Goal: Task Accomplishment & Management: Use online tool/utility

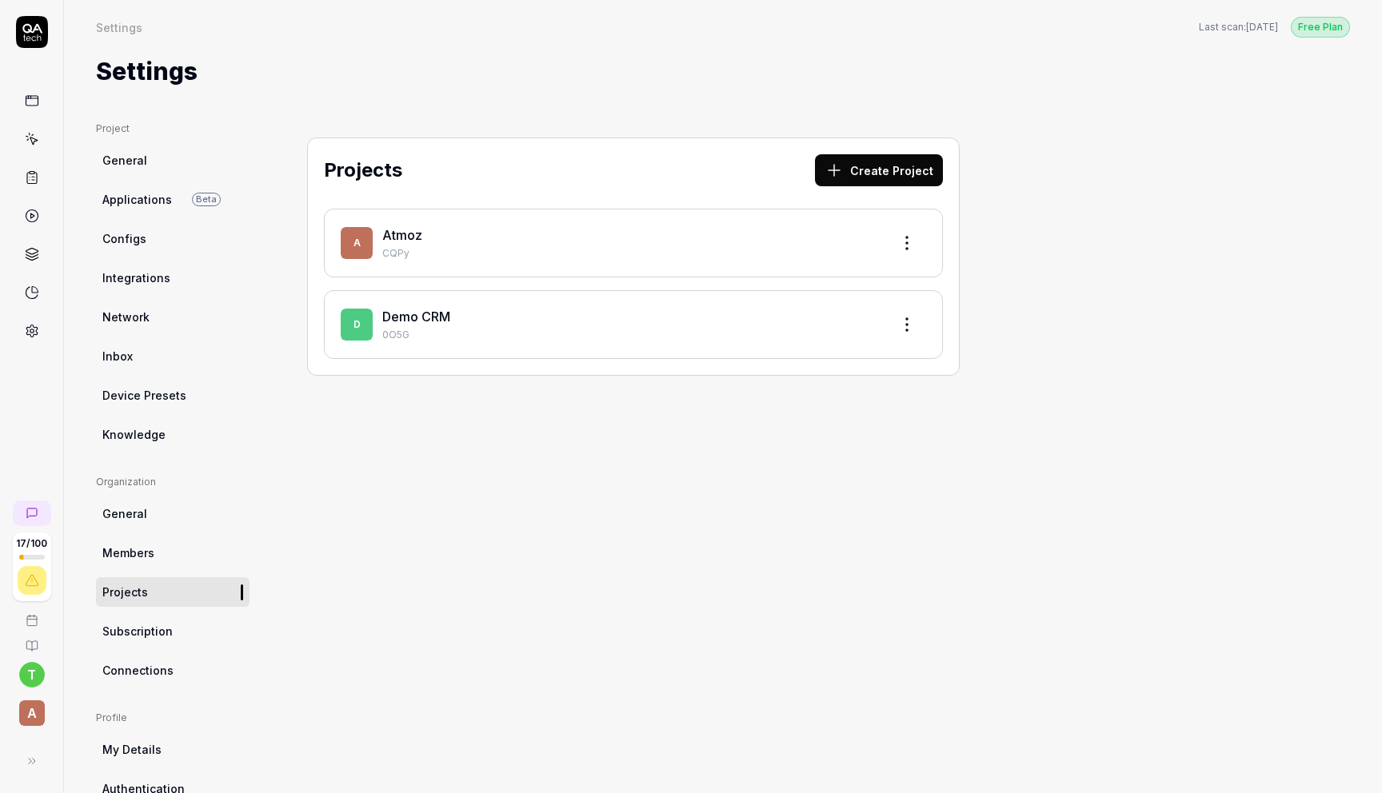
click at [394, 239] on link "Atmoz" at bounding box center [402, 235] width 40 height 16
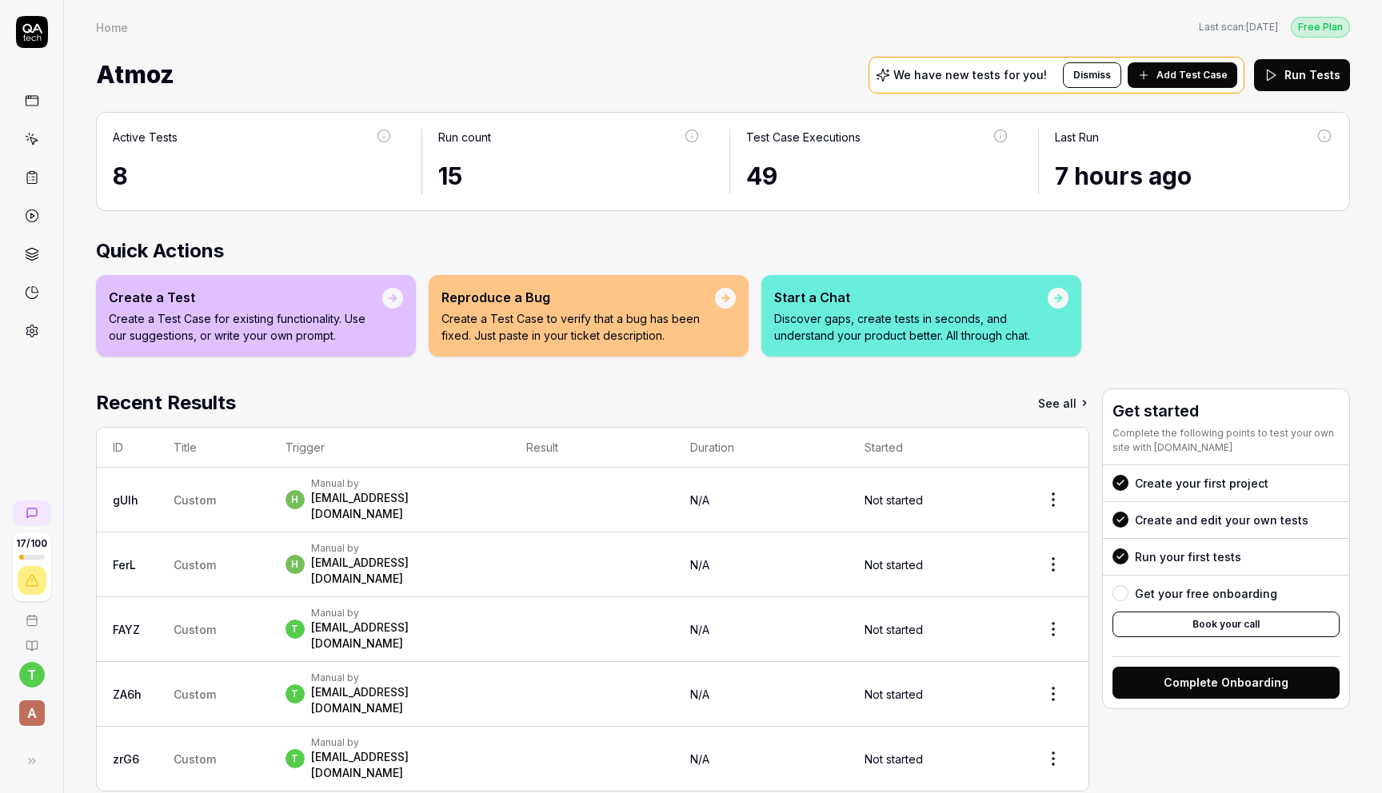
click at [34, 126] on link at bounding box center [32, 139] width 29 height 29
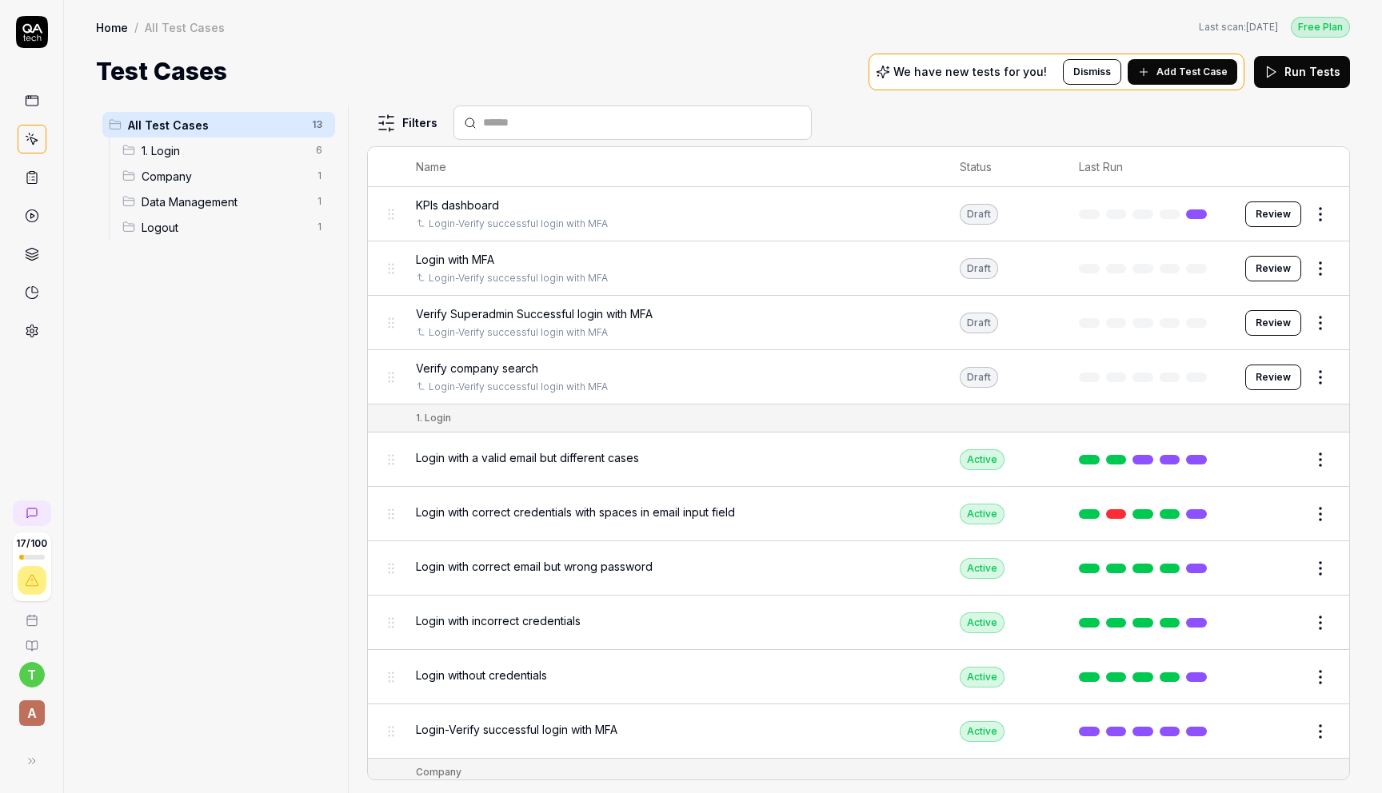
click at [221, 152] on span "1. Login" at bounding box center [224, 150] width 165 height 17
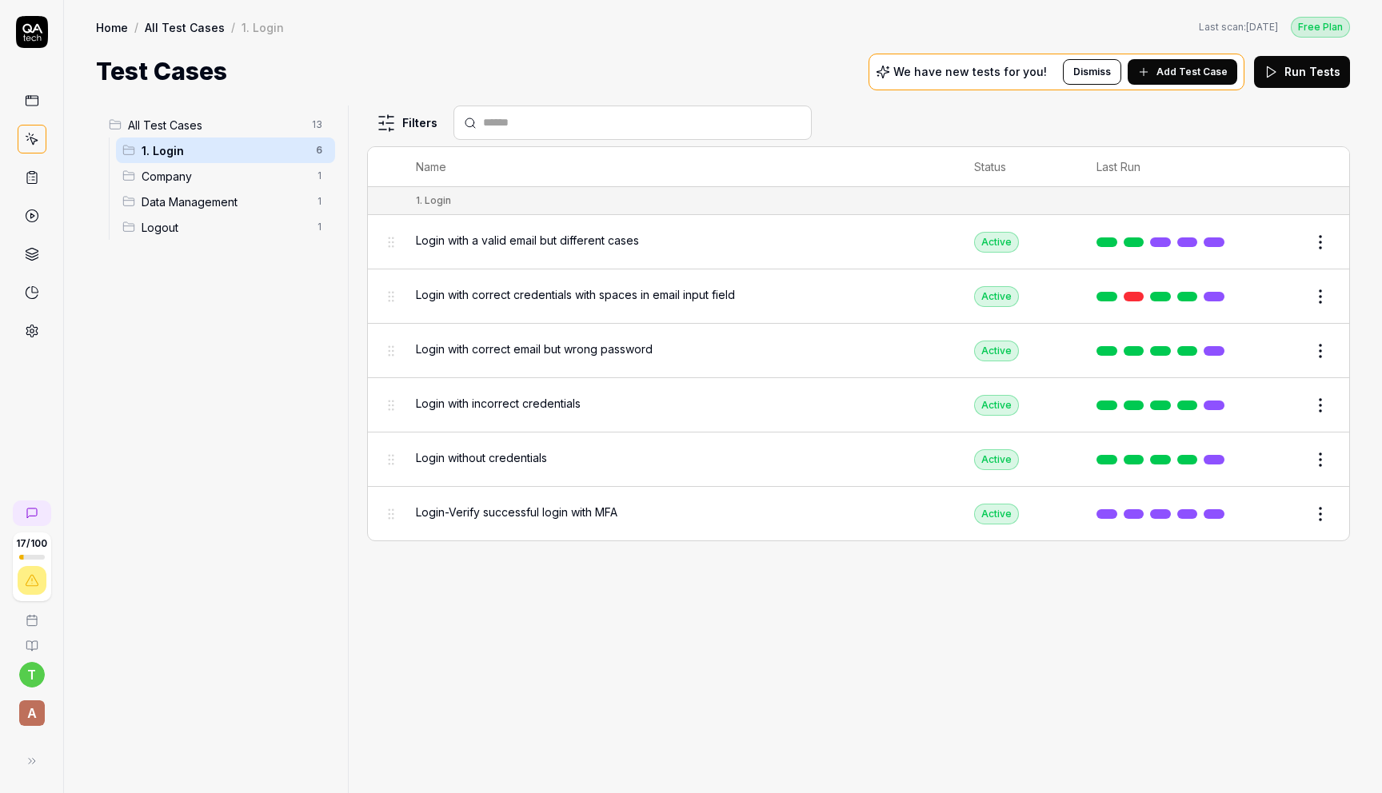
click at [584, 505] on span "Login-Verify successful login with MFA" at bounding box center [517, 512] width 202 height 17
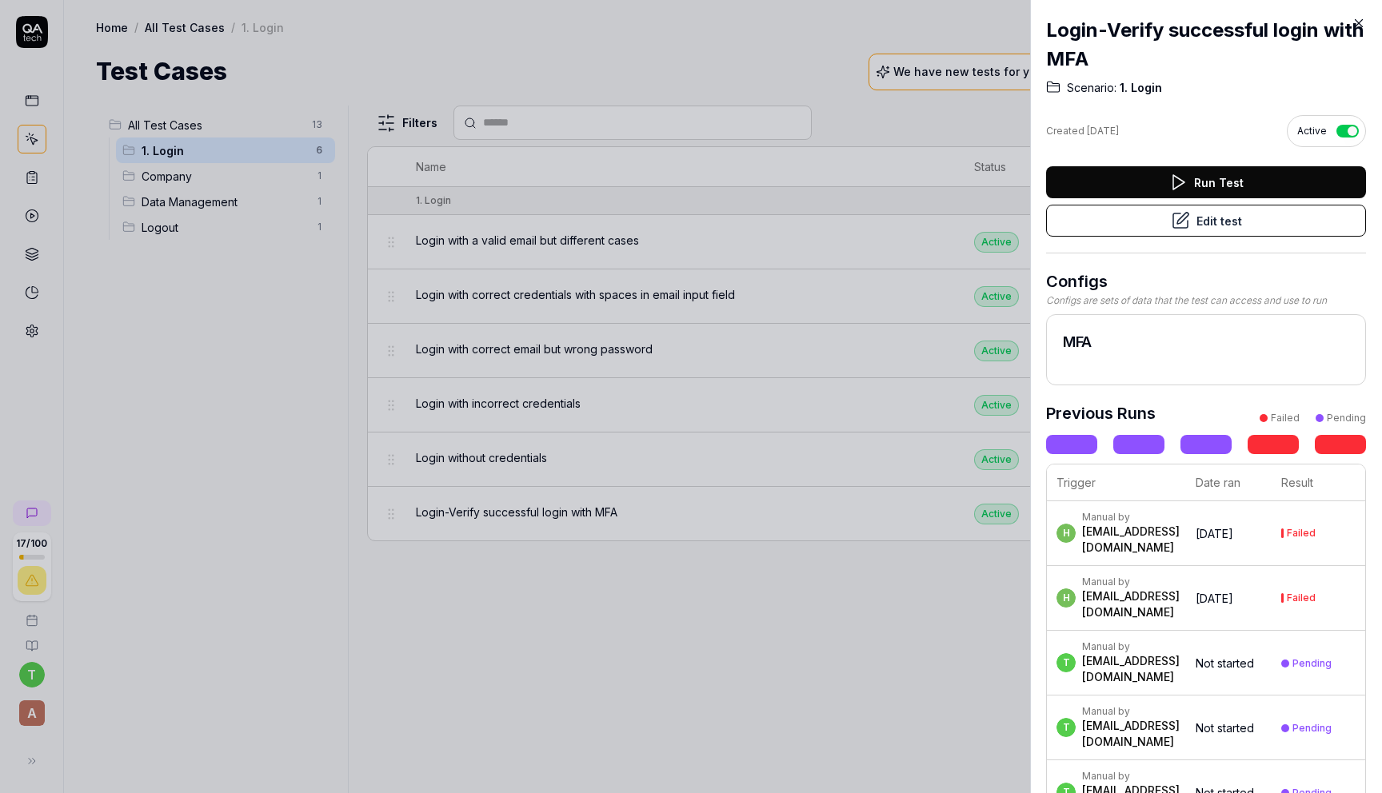
click at [1133, 180] on button "Run Test" at bounding box center [1206, 182] width 320 height 32
click at [855, 144] on div at bounding box center [691, 396] width 1382 height 793
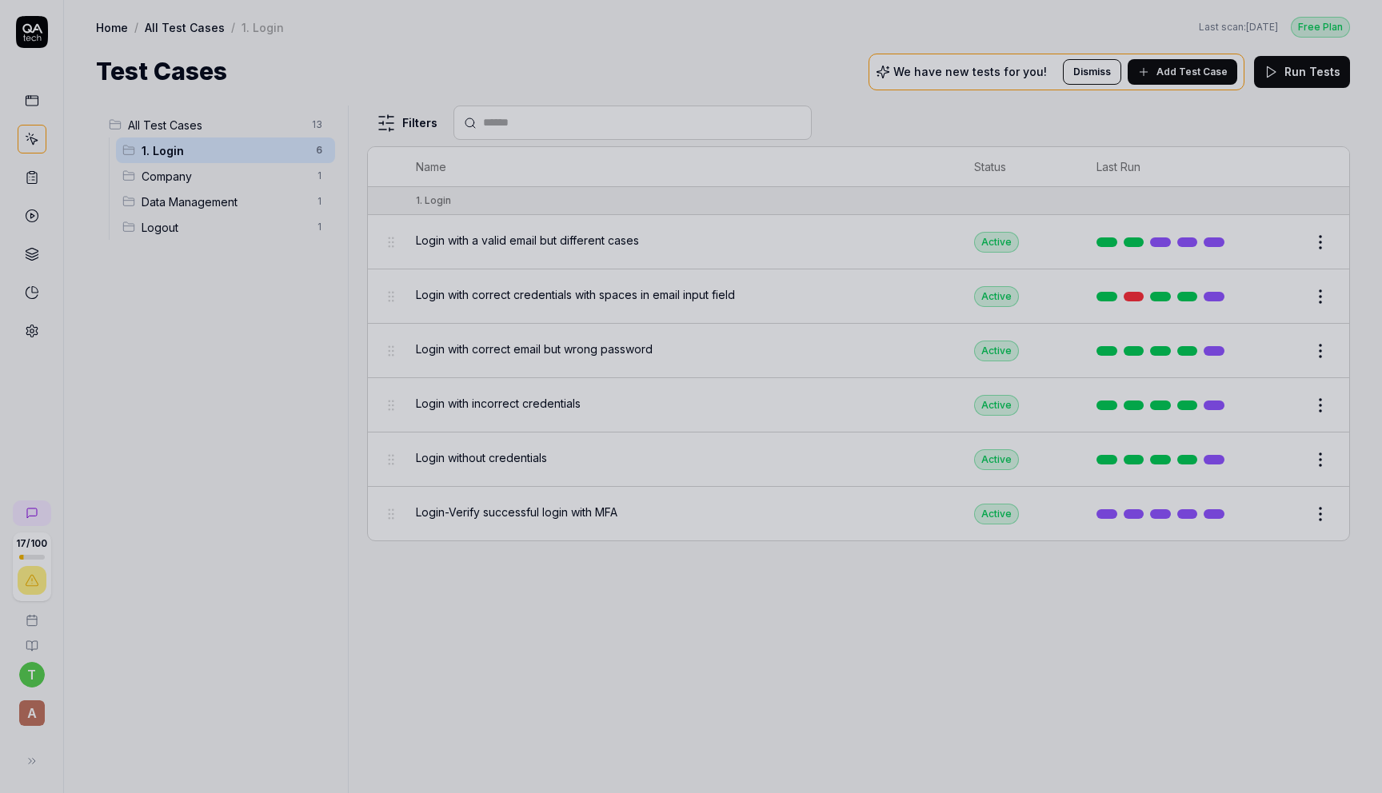
click at [35, 103] on div at bounding box center [691, 396] width 1382 height 793
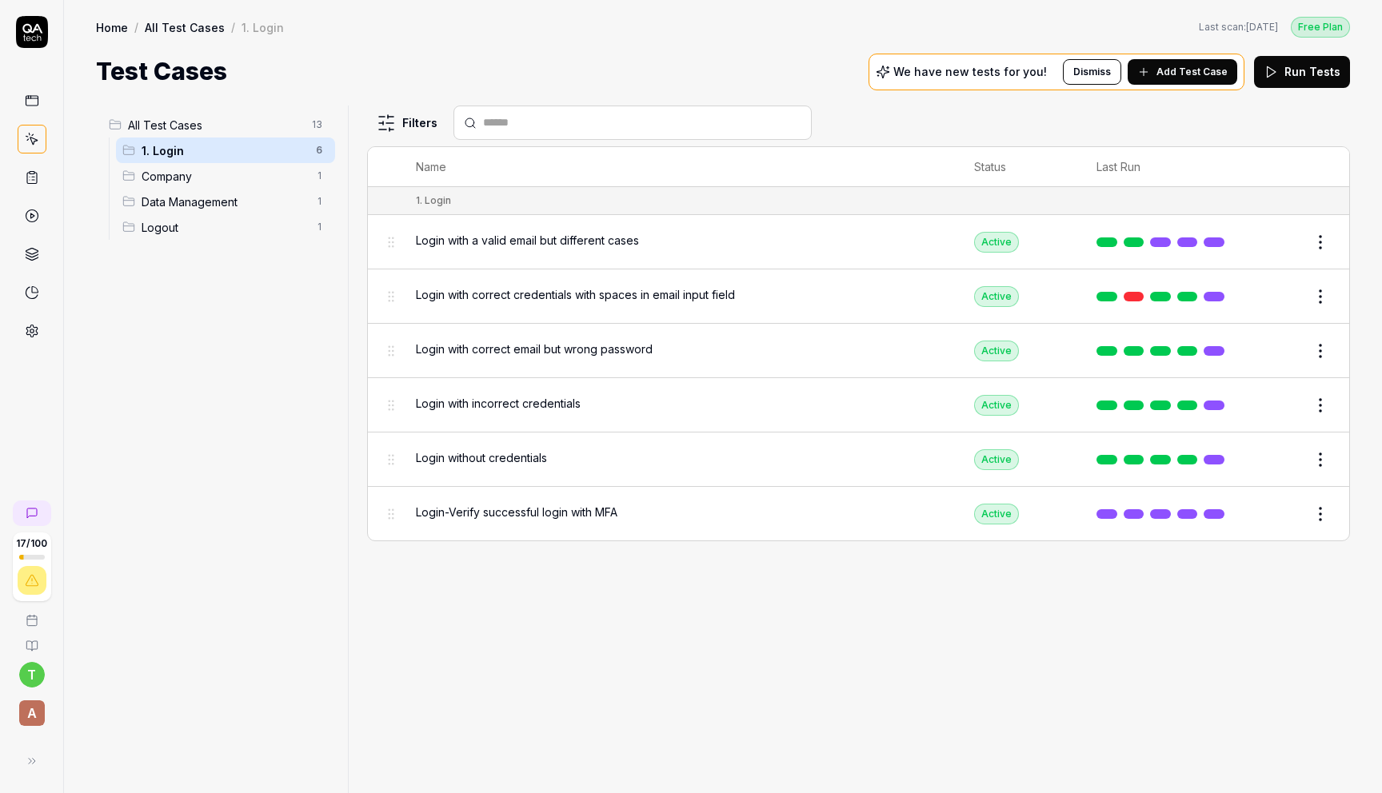
click at [35, 103] on icon at bounding box center [32, 101] width 14 height 14
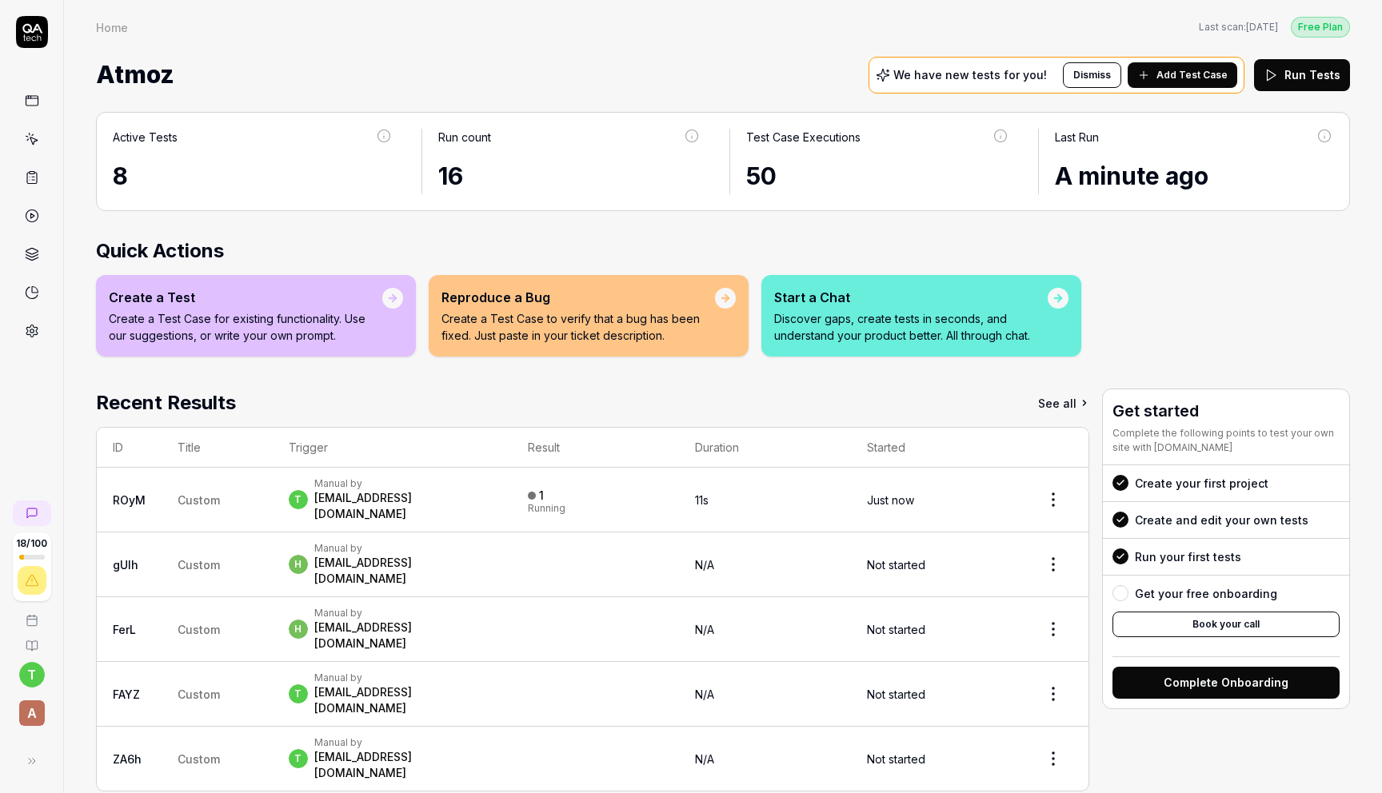
click at [400, 493] on div "[EMAIL_ADDRESS][DOMAIN_NAME]" at bounding box center [405, 506] width 182 height 32
click at [565, 487] on div "1 Running" at bounding box center [547, 500] width 38 height 26
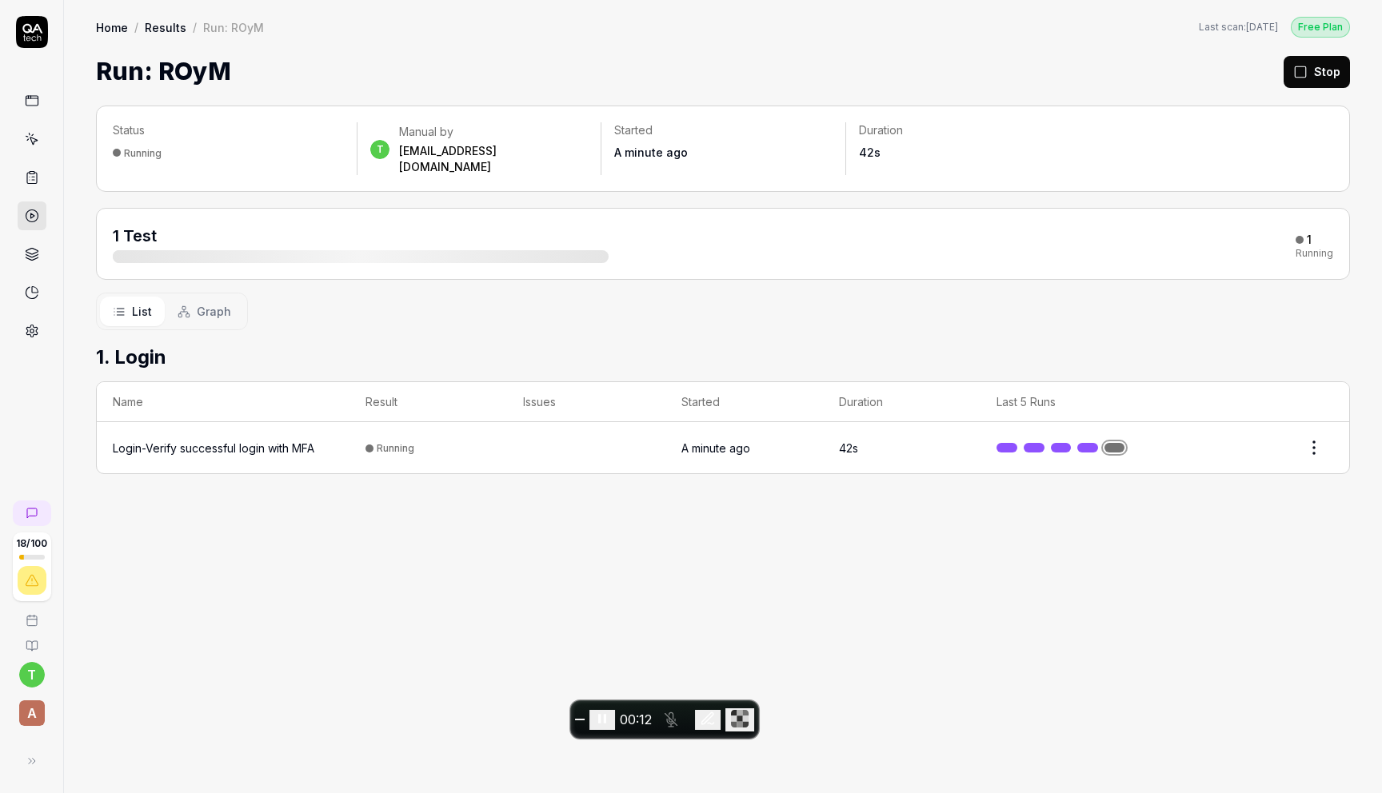
click at [807, 306] on div "List Graph" at bounding box center [723, 312] width 1254 height 38
click at [887, 306] on div "List Graph" at bounding box center [723, 312] width 1254 height 38
click at [218, 303] on span "Graph" at bounding box center [214, 311] width 34 height 17
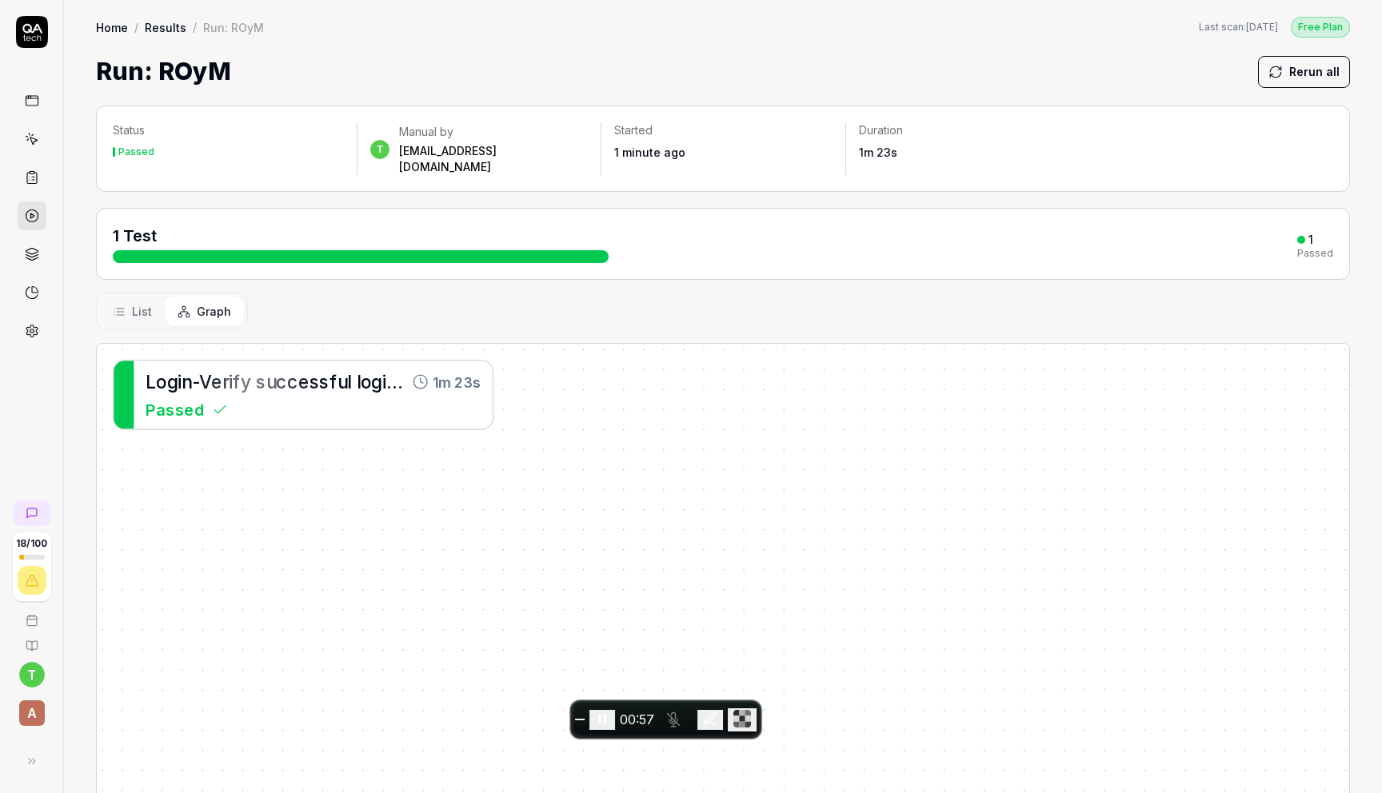
click at [122, 306] on icon at bounding box center [119, 312] width 13 height 13
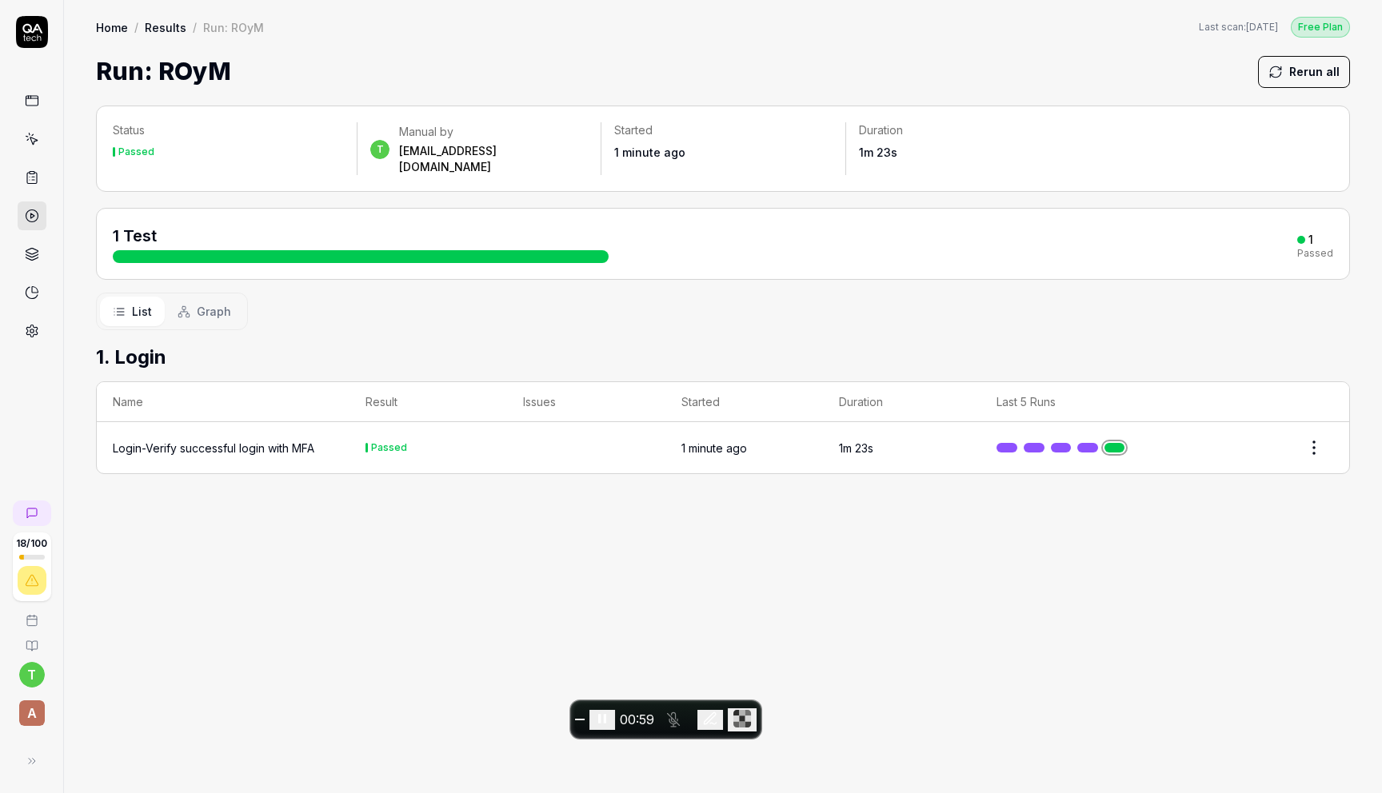
click at [278, 440] on div "Login-Verify successful login with MFA" at bounding box center [214, 448] width 202 height 17
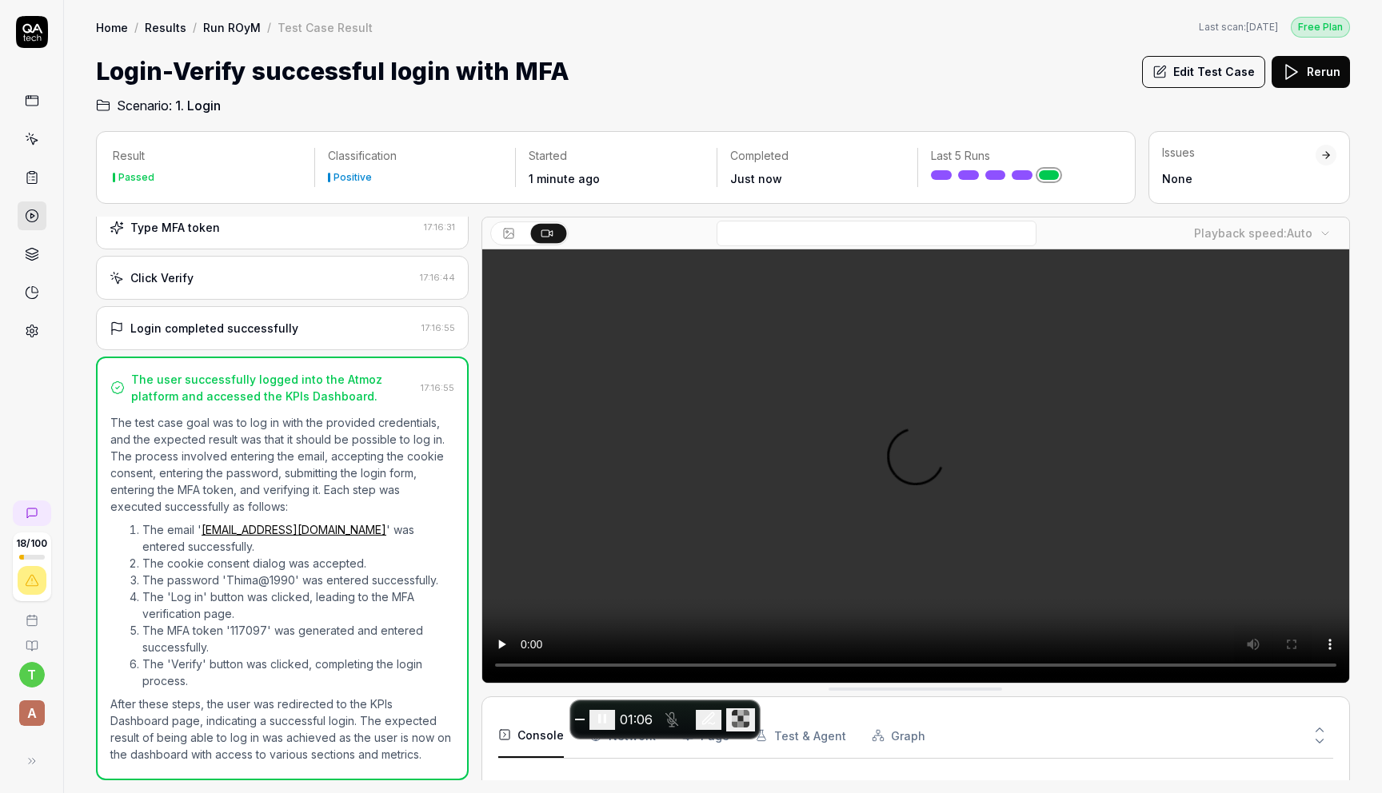
scroll to position [286, 0]
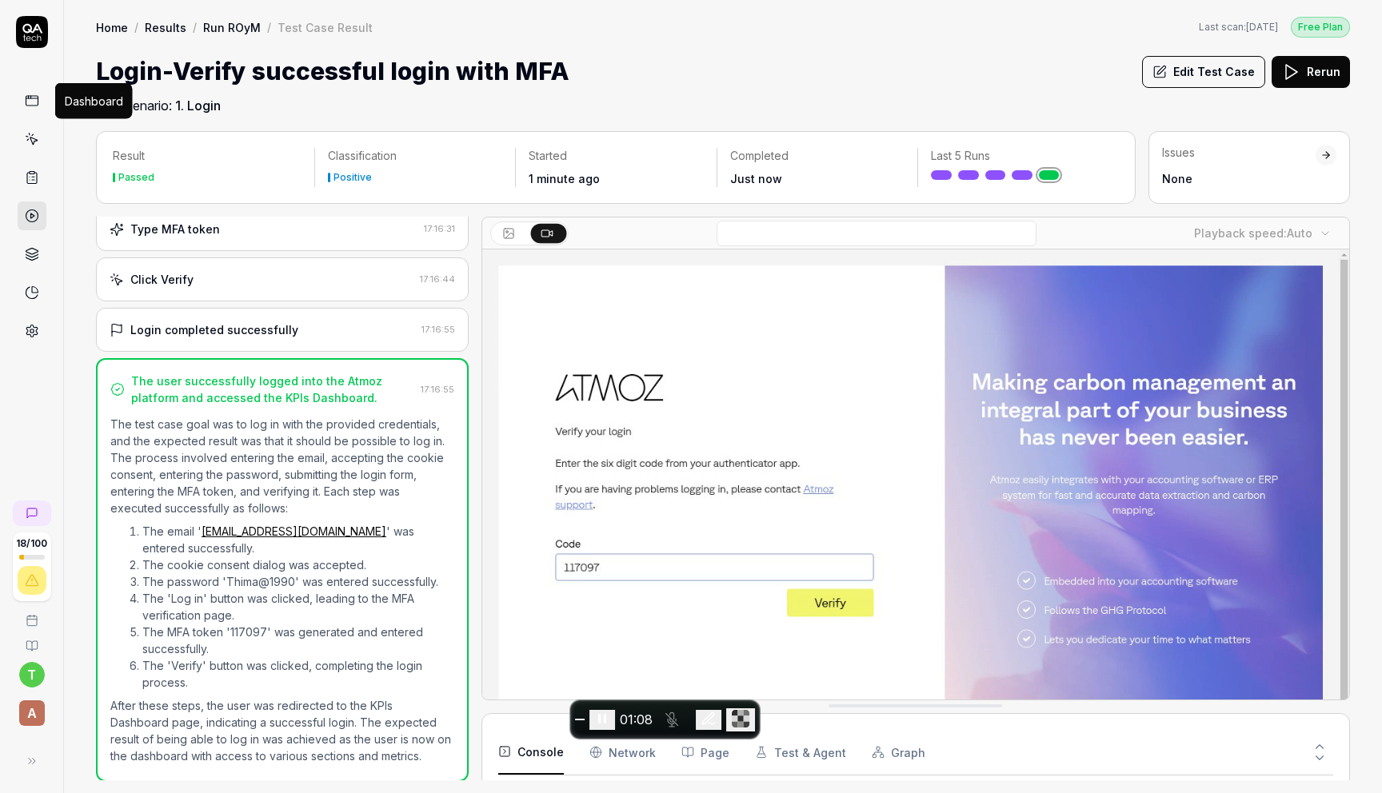
click at [35, 99] on icon at bounding box center [32, 101] width 14 height 14
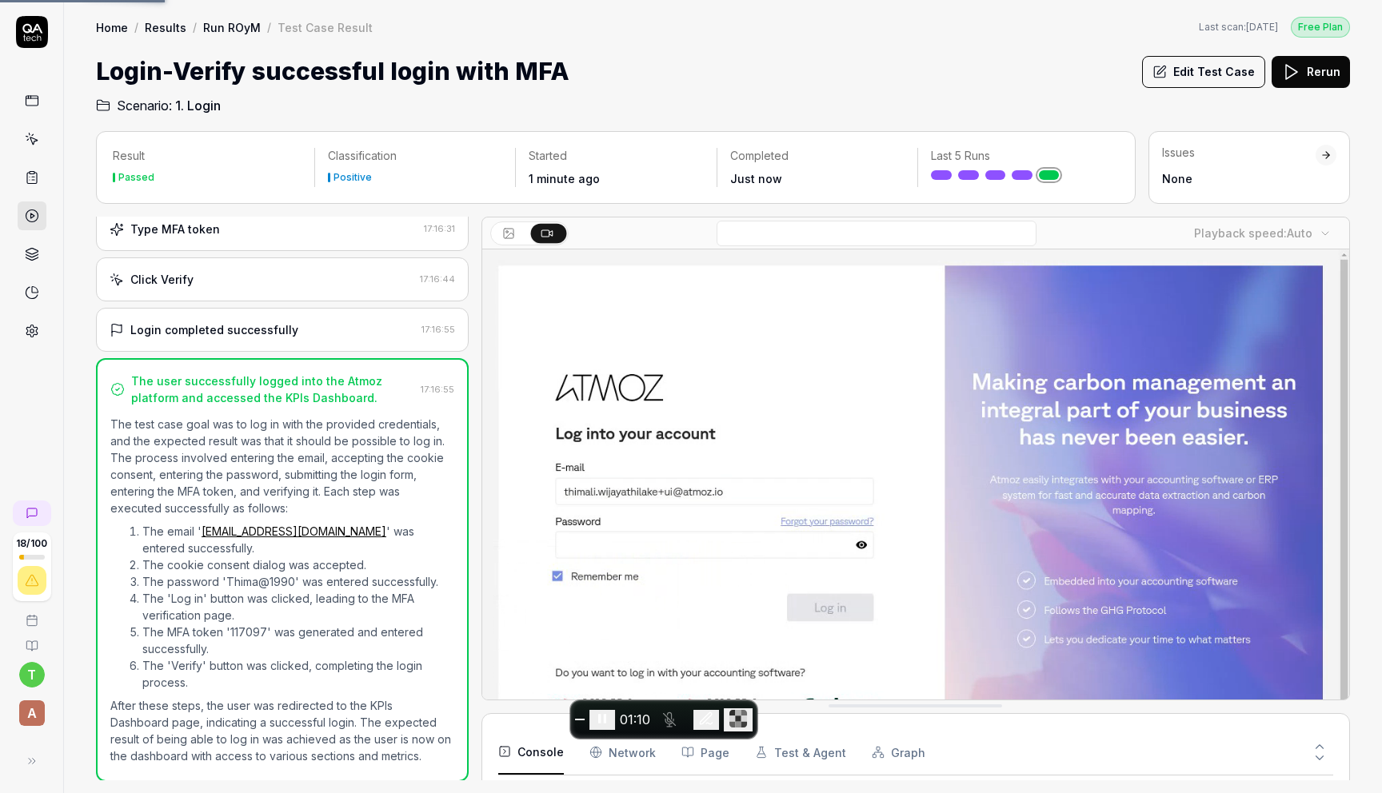
click at [30, 101] on icon at bounding box center [32, 101] width 14 height 14
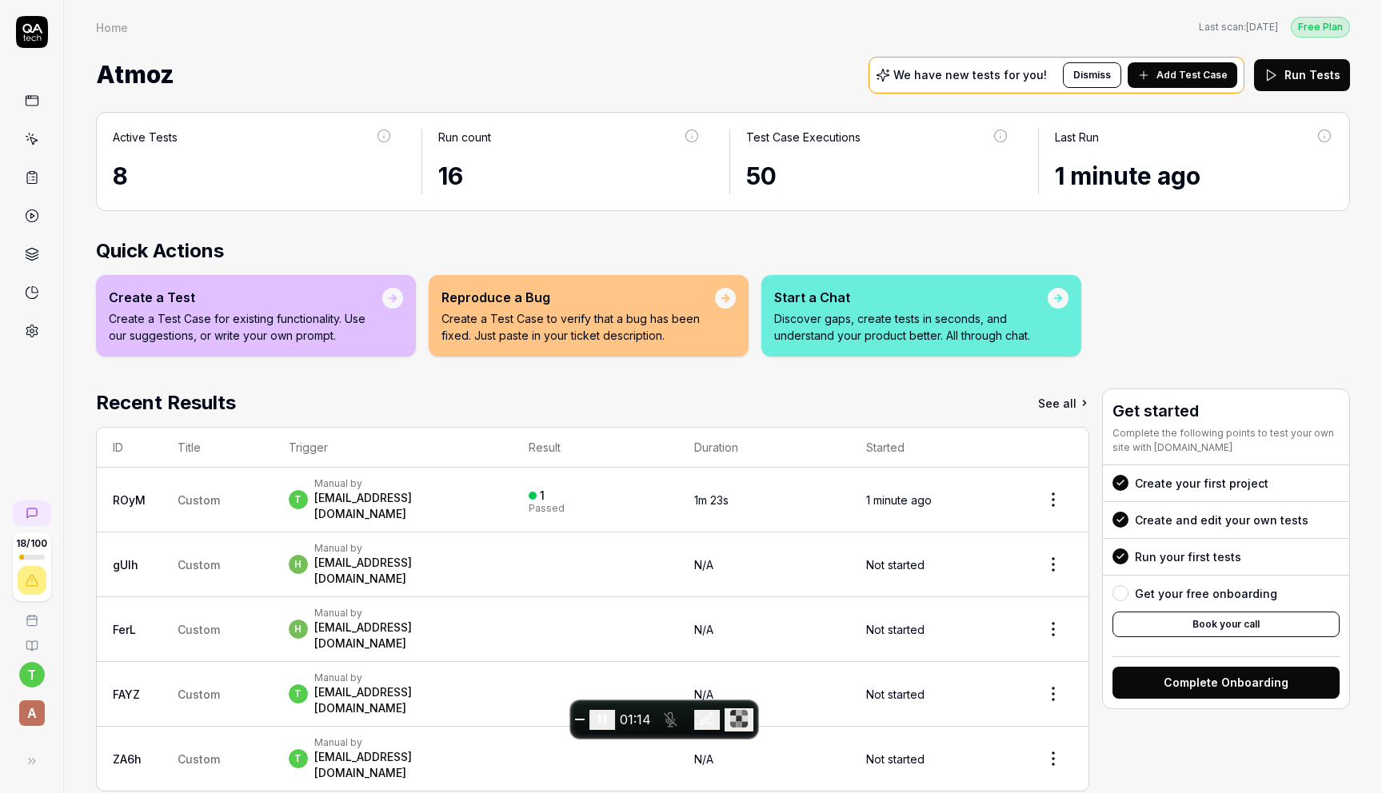
click at [346, 504] on div "[EMAIL_ADDRESS][DOMAIN_NAME]" at bounding box center [405, 506] width 182 height 32
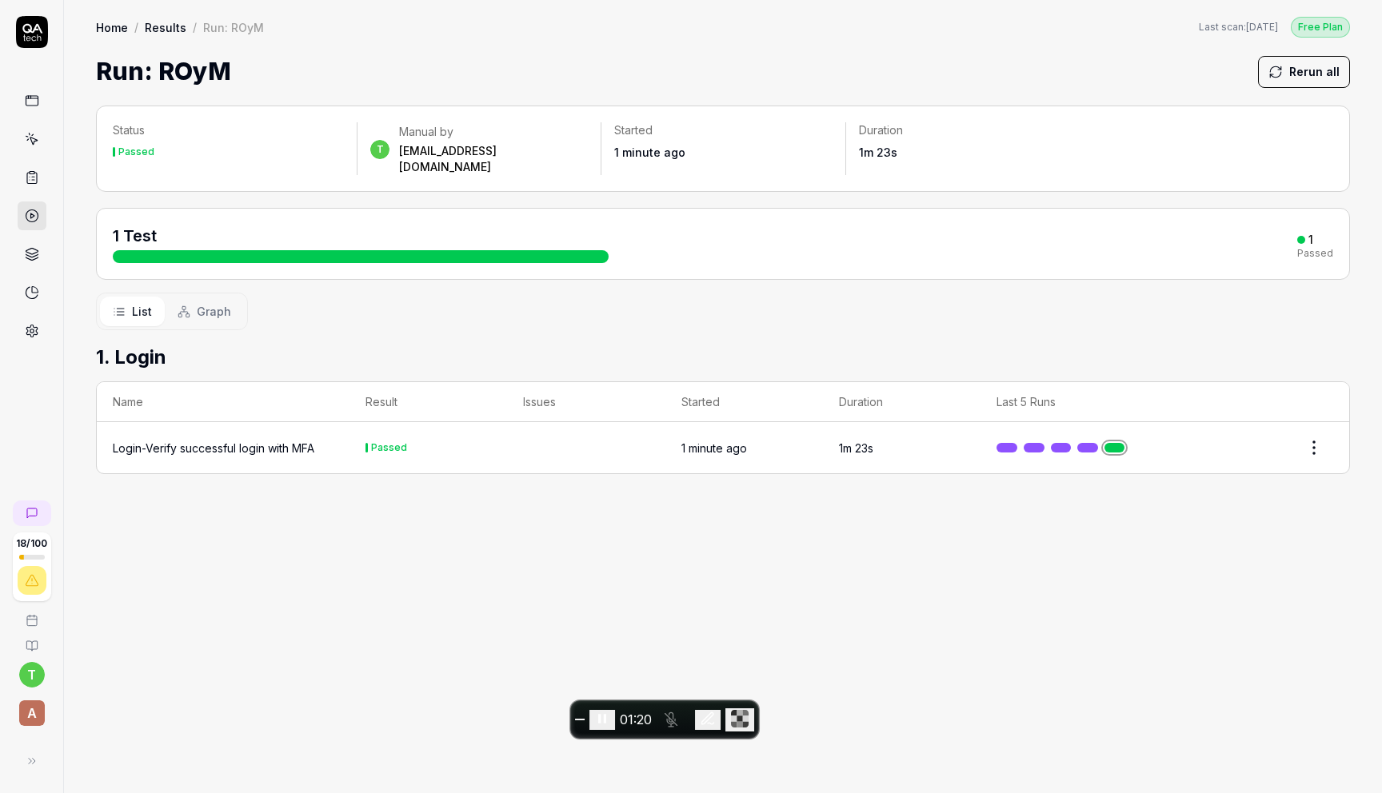
click at [286, 440] on div "Login-Verify successful login with MFA" at bounding box center [214, 448] width 202 height 17
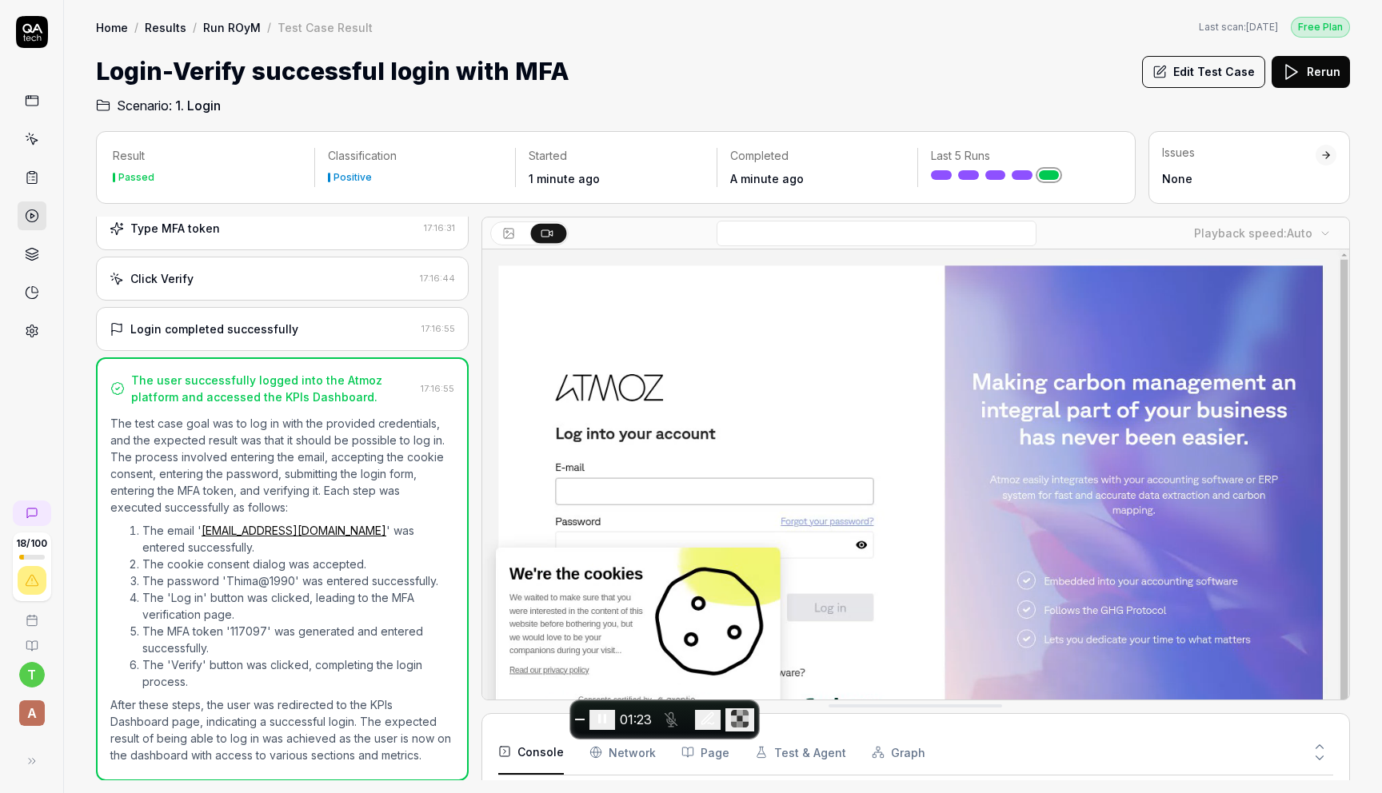
scroll to position [286, 0]
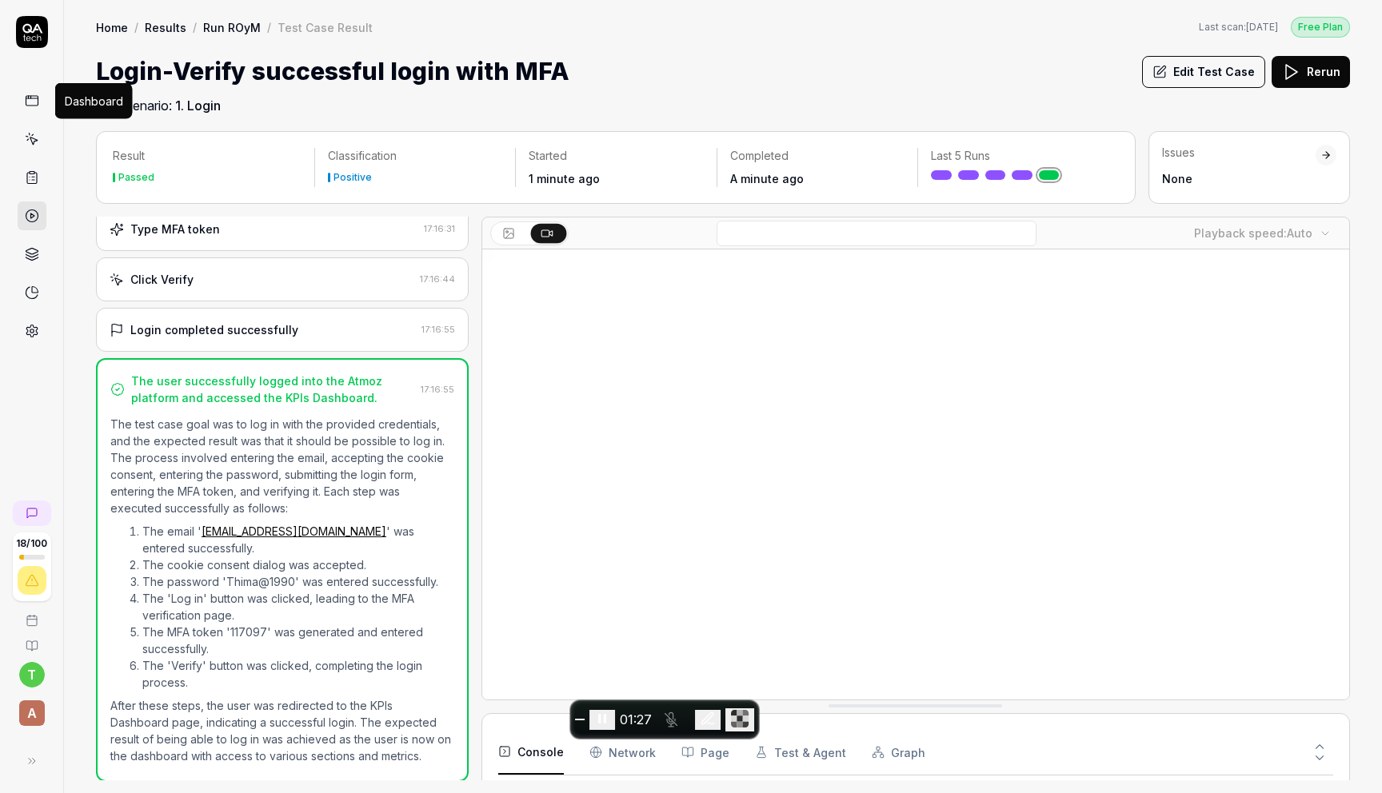
click at [37, 98] on icon at bounding box center [32, 101] width 14 height 14
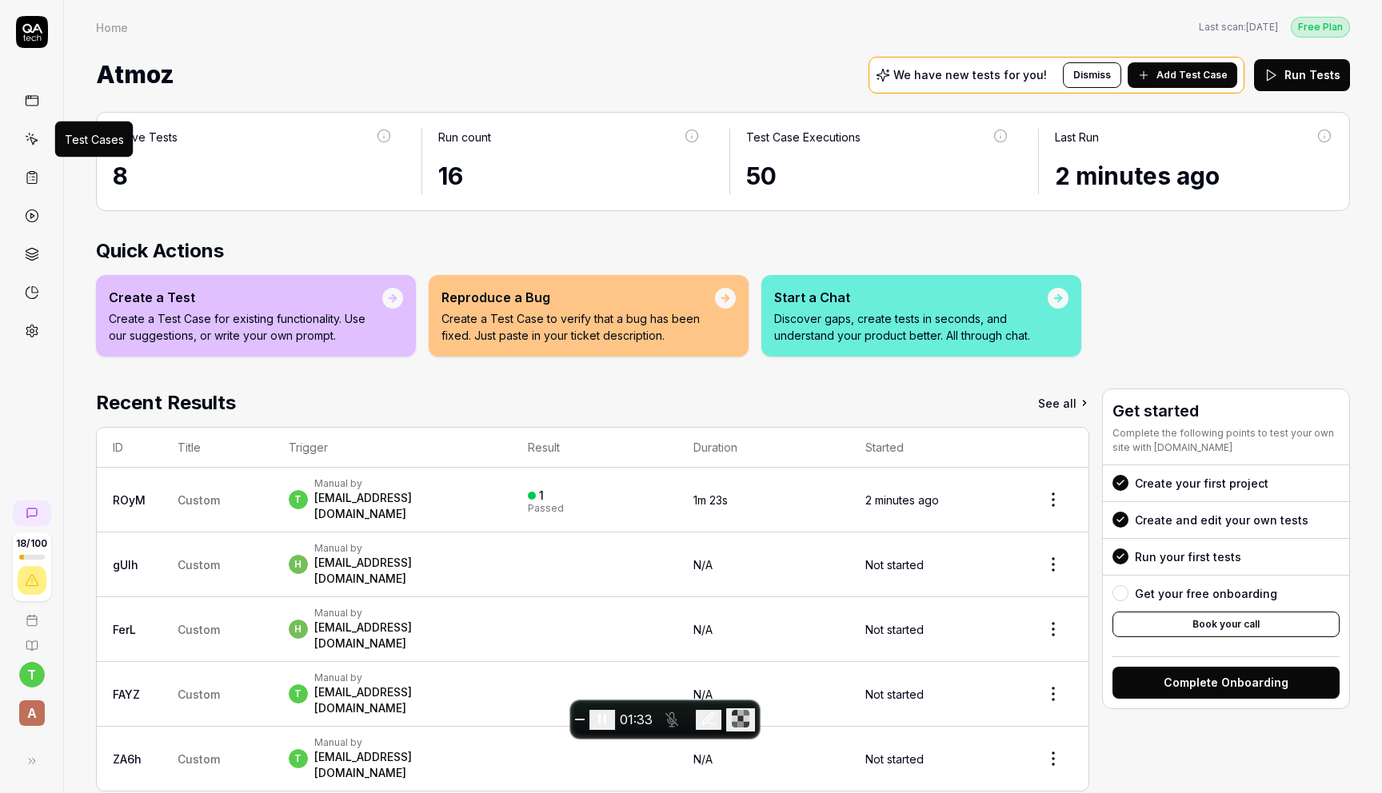
click at [35, 142] on icon at bounding box center [32, 139] width 14 height 14
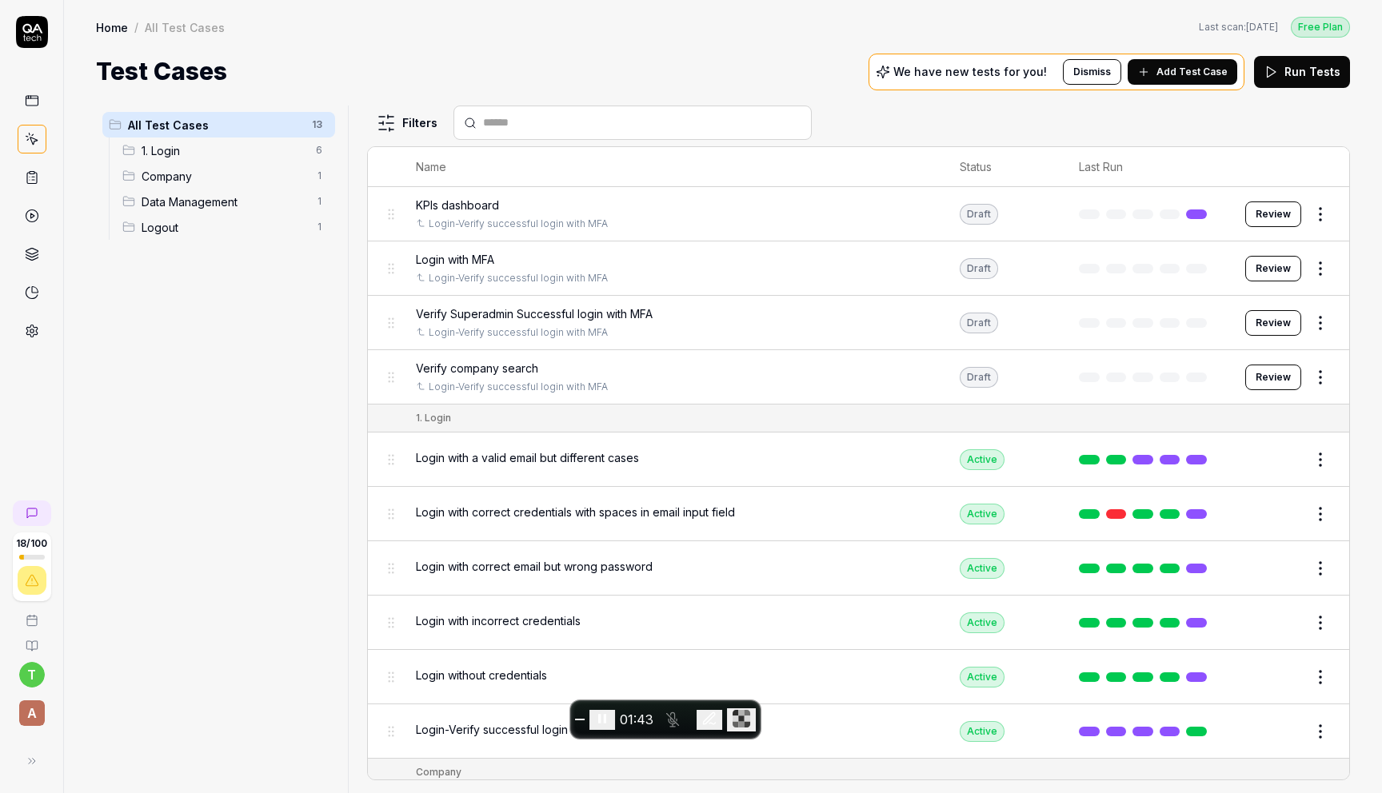
click at [575, 317] on span "Verify Superadmin Successful login with MFA" at bounding box center [534, 314] width 237 height 17
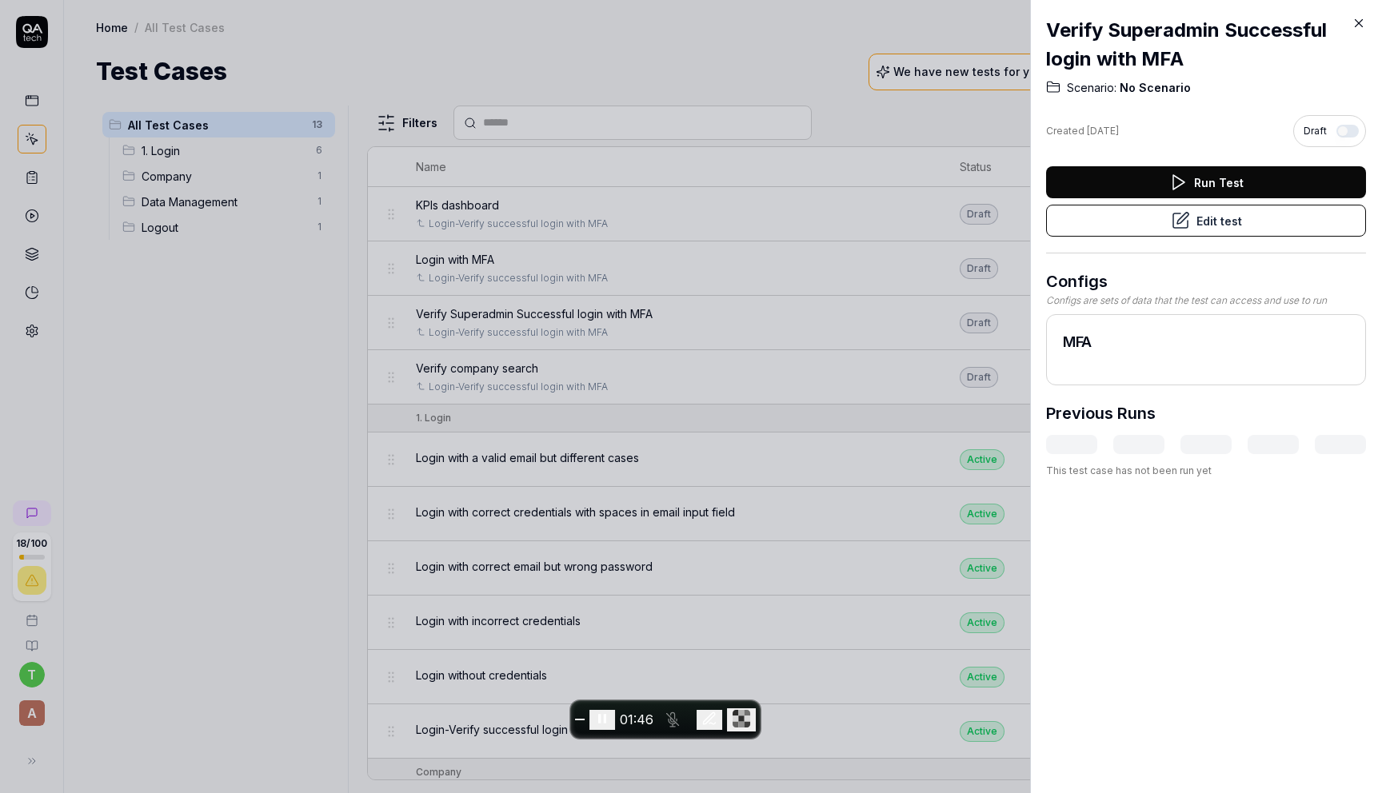
click at [1212, 175] on button "Run Test" at bounding box center [1206, 182] width 320 height 32
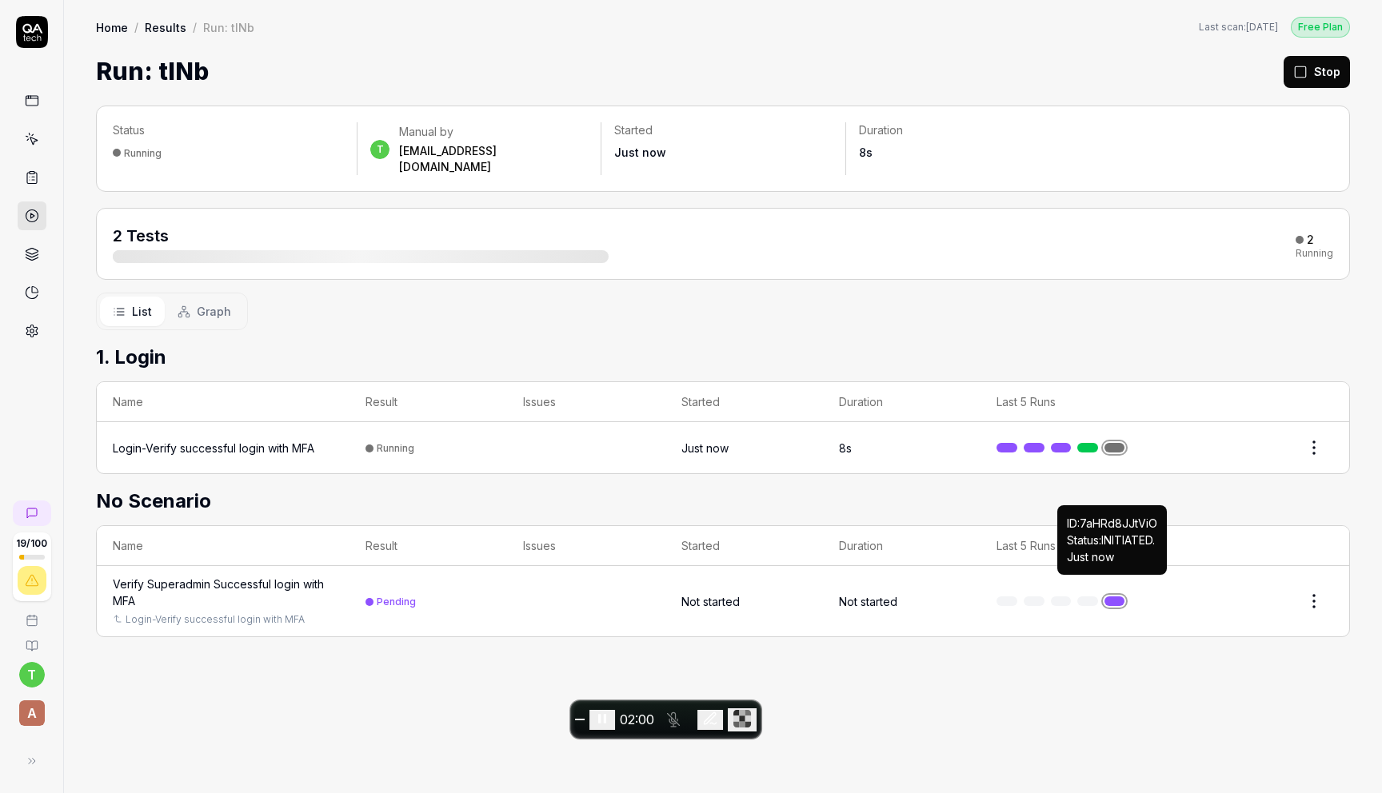
click at [1108, 597] on link at bounding box center [1115, 602] width 21 height 10
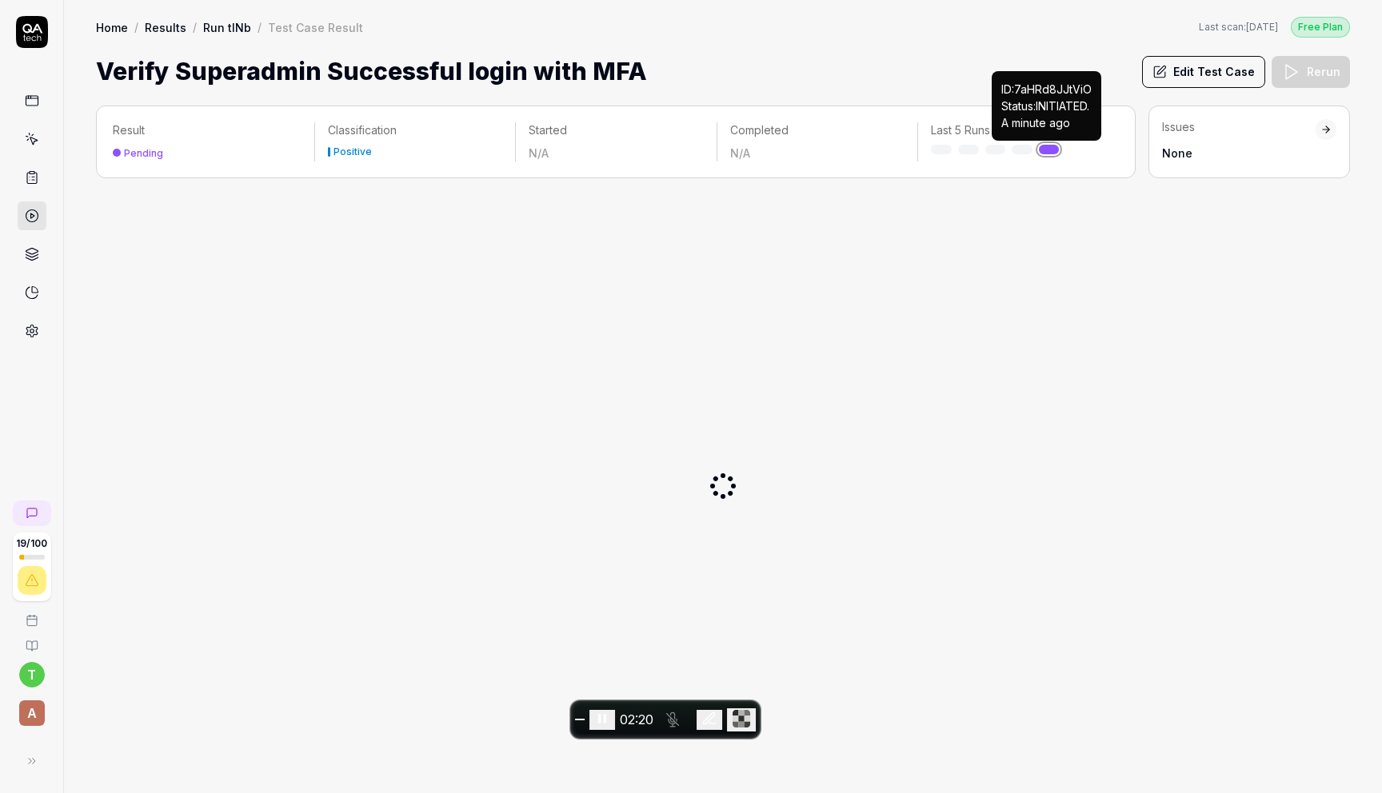
click at [1048, 145] on link at bounding box center [1049, 150] width 21 height 10
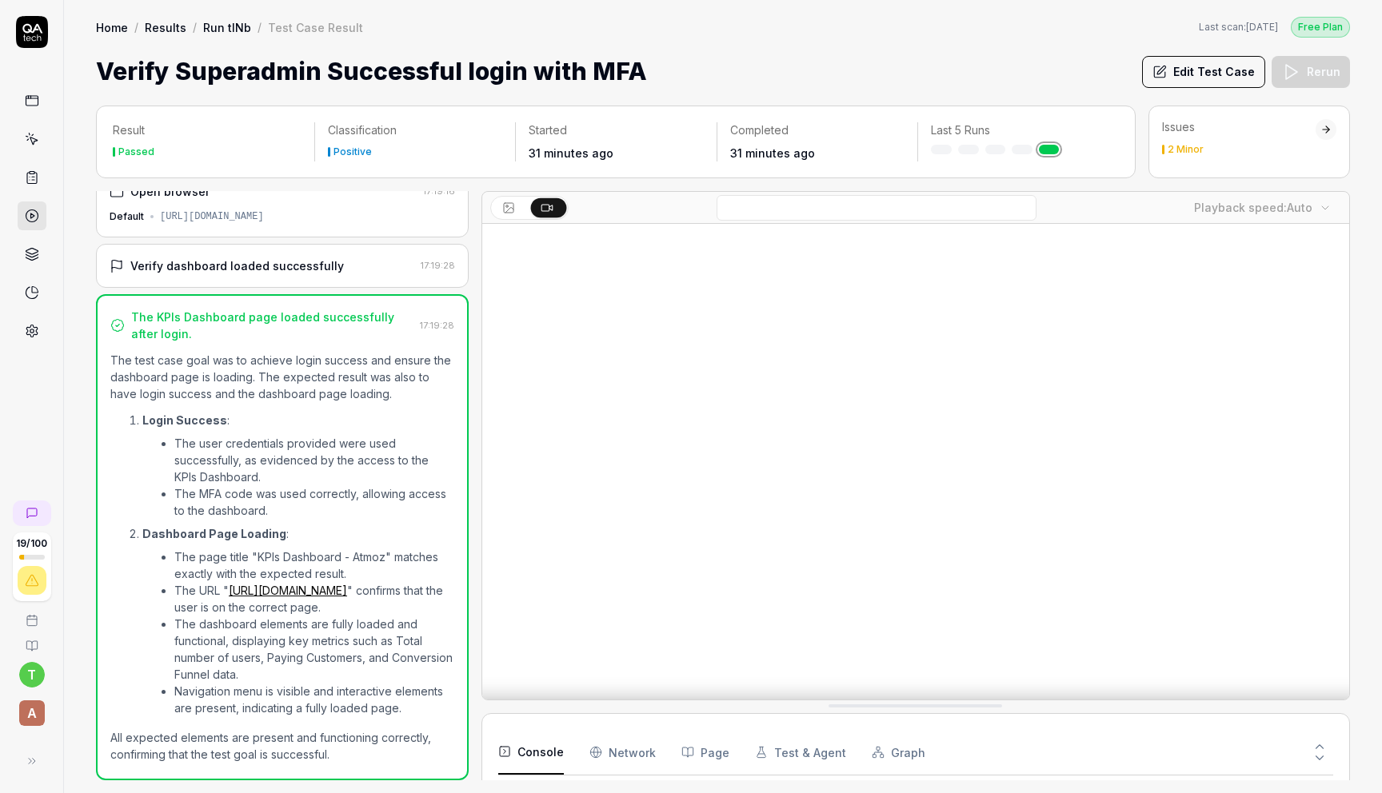
scroll to position [20, 0]
